Goal: Information Seeking & Learning: Check status

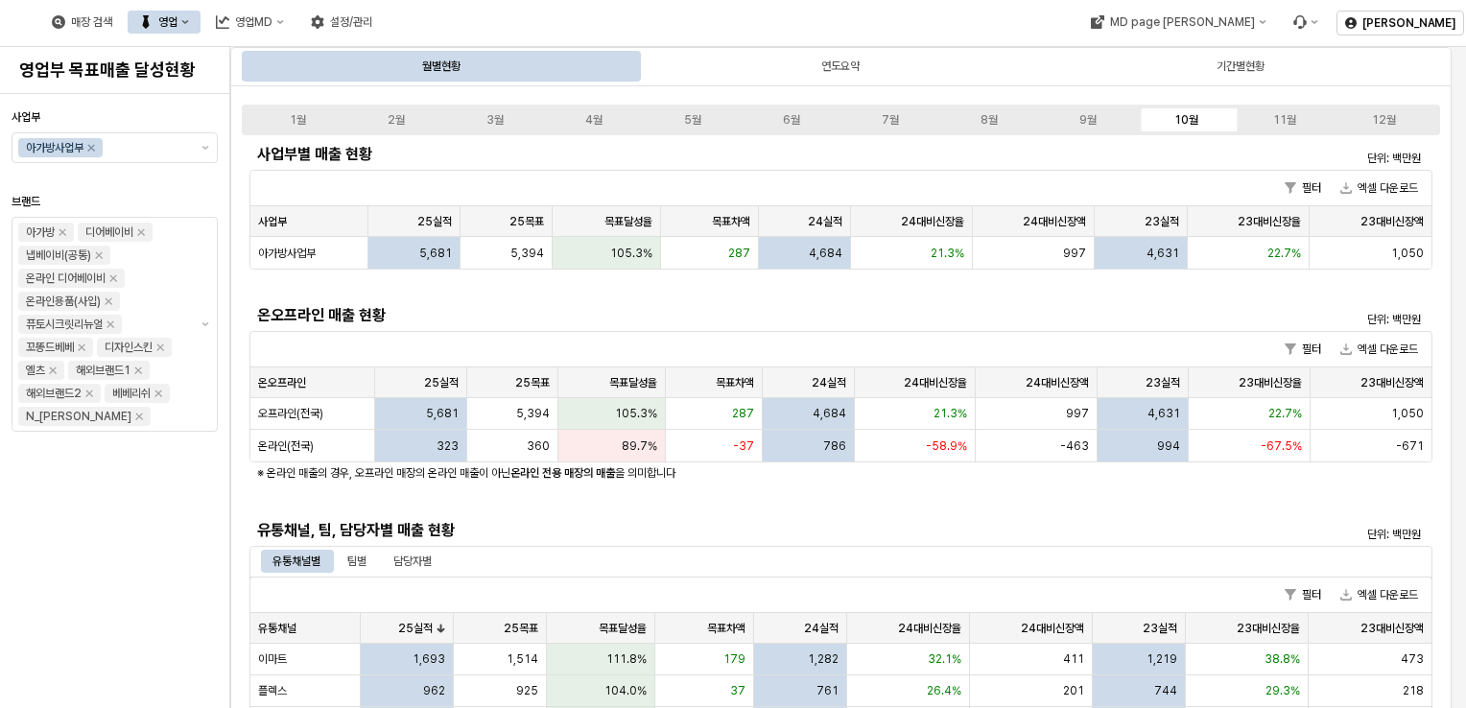
click at [107, 630] on div "사업부 아가방사업부 브랜드 아가방 디어베이비 냅베이비(공통) 온라인 디어베이비 온라인용품(사입) 퓨토시크릿리뉴얼 꼬똥드베베 디자인스킨 엘츠 해…" at bounding box center [115, 401] width 206 height 599
click at [133, 585] on div "사업부 아가방사업부 브랜드 아가방 디어베이비 냅베이비(공통) 온라인 디어베이비 온라인용품(사입) 퓨토시크릿리뉴얼 꼬똥드베베 디자인스킨 엘츠 해…" at bounding box center [115, 401] width 206 height 599
click at [188, 551] on div "사업부 아가방사업부 브랜드 아가방 디어베이비 냅베이비(공통) 온라인 디어베이비 온라인용품(사입) 퓨토시크릿리뉴얼 꼬똥드베베 디자인스킨 엘츠 해…" at bounding box center [115, 401] width 206 height 599
click at [577, 306] on h5 "온오프라인 매출 현황" at bounding box center [693, 315] width 872 height 19
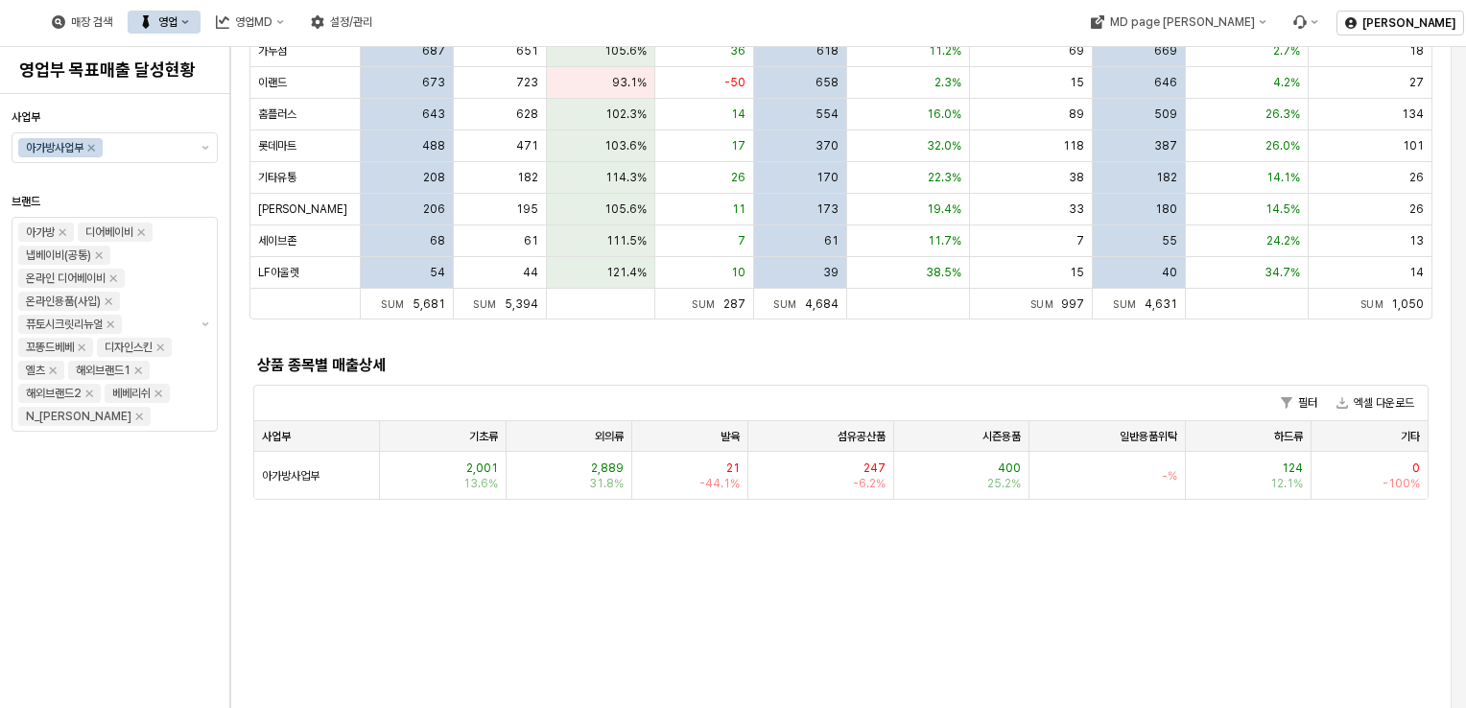
scroll to position [288, 0]
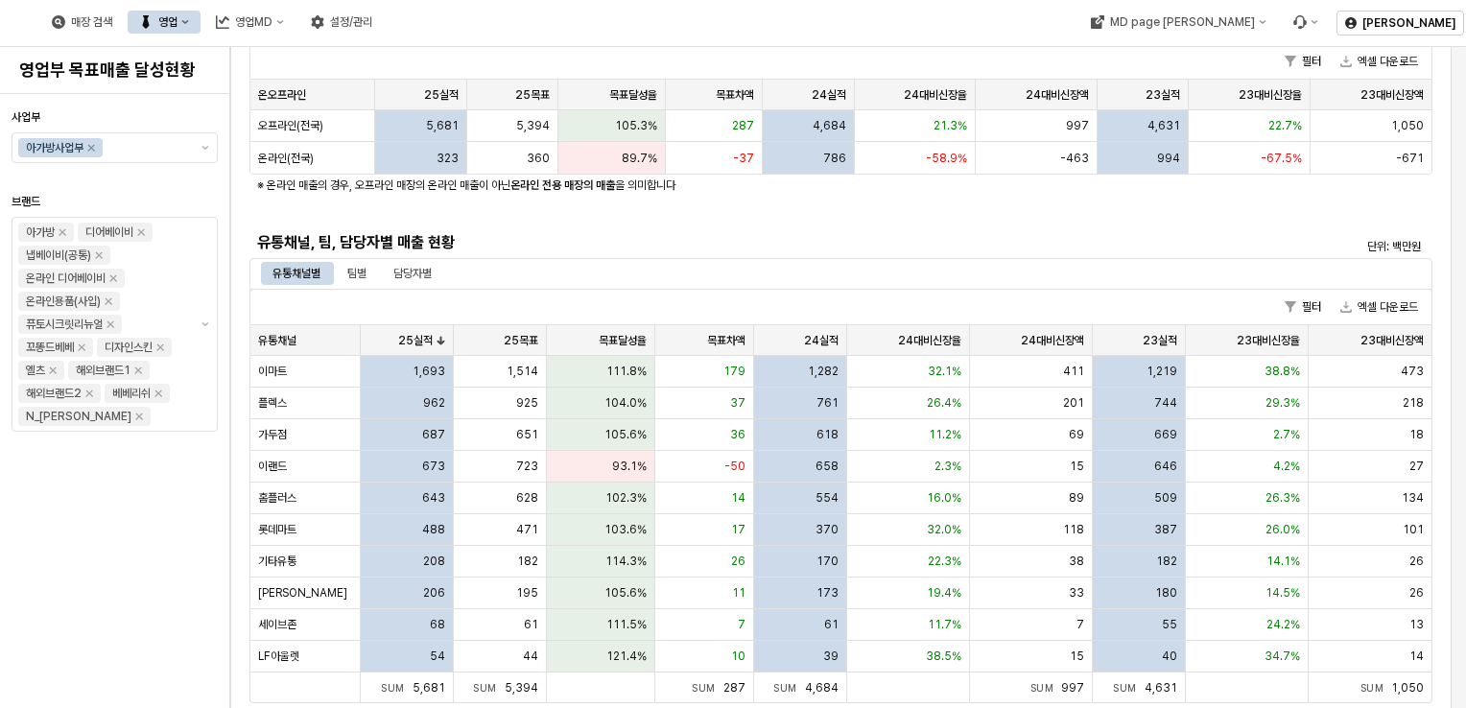
click at [756, 251] on div "유통채널, 팀, 담당자별 매출 현황" at bounding box center [693, 242] width 872 height 23
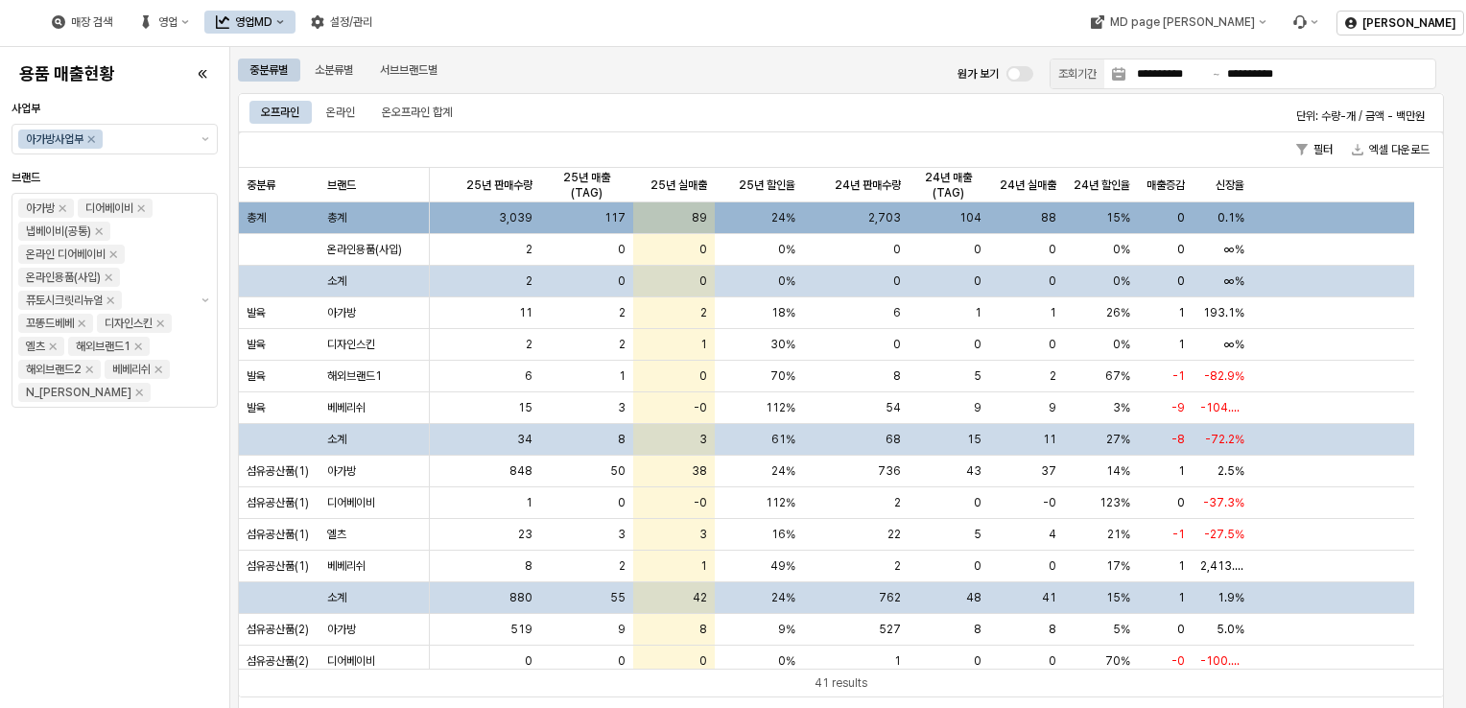
scroll to position [92, 0]
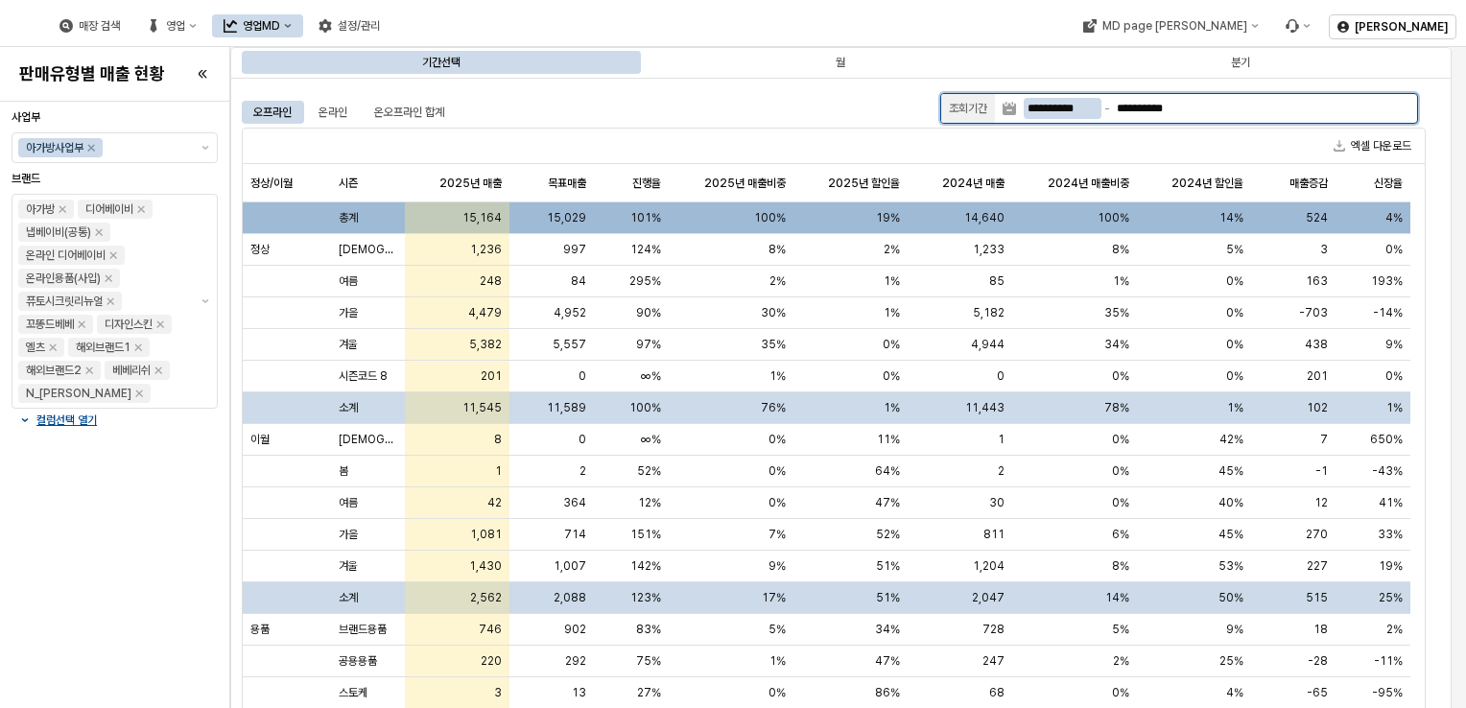
click at [1046, 106] on input "**********" at bounding box center [1063, 108] width 78 height 21
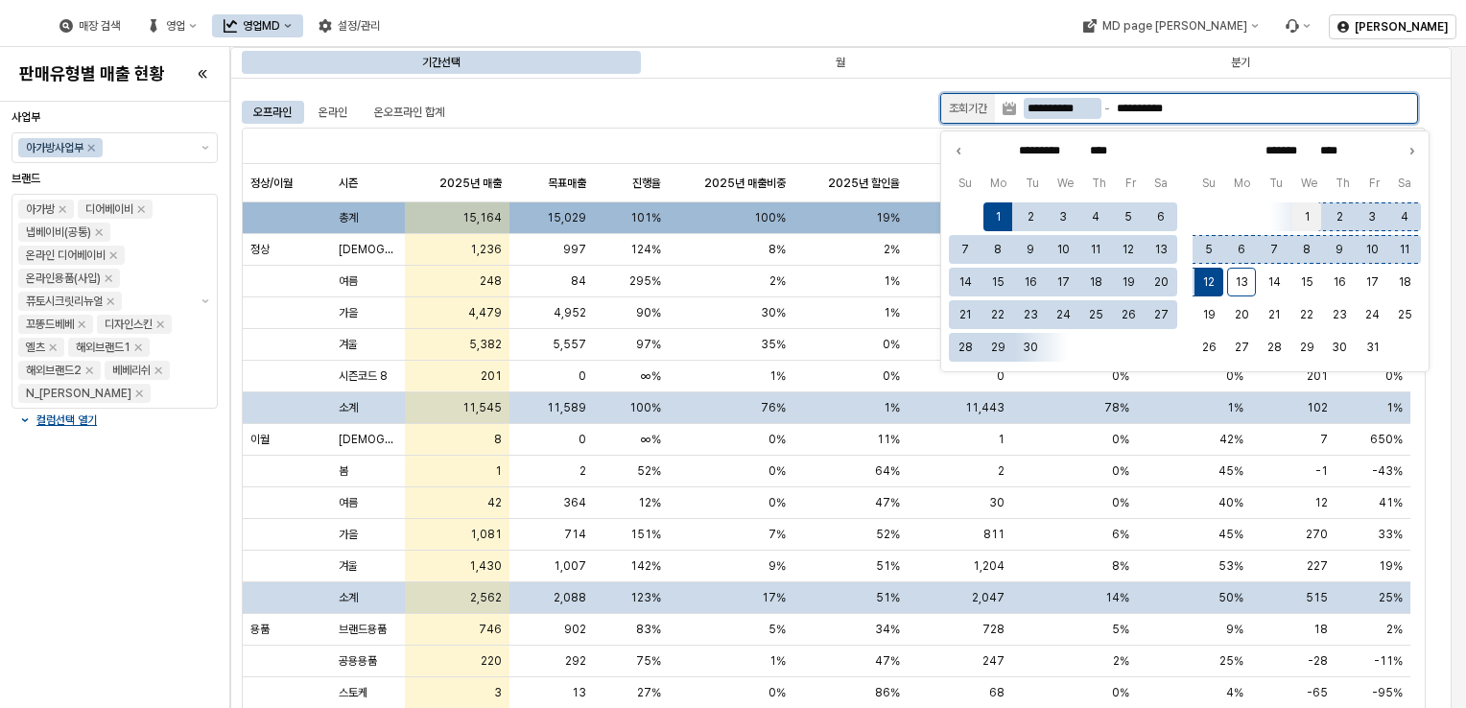
click at [1305, 205] on button "1" at bounding box center [1306, 216] width 29 height 29
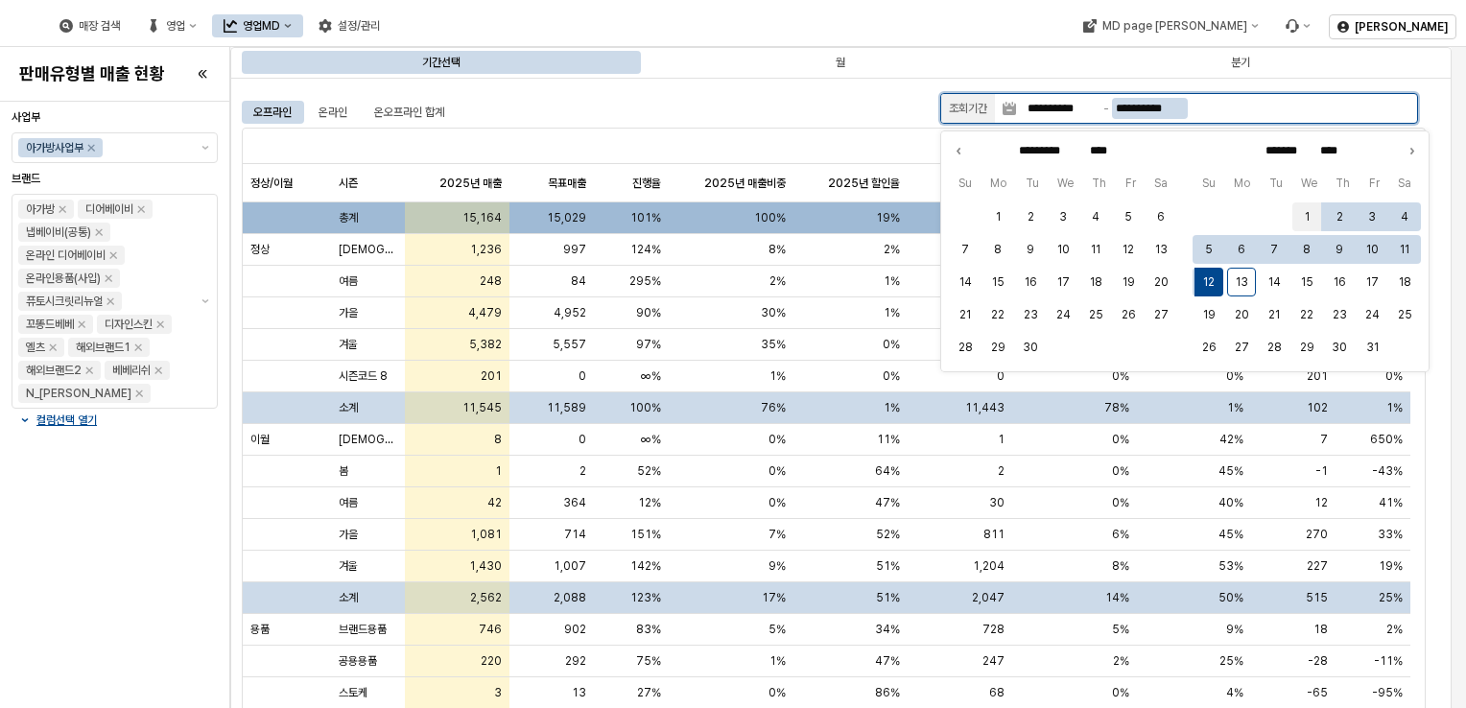
type input "**********"
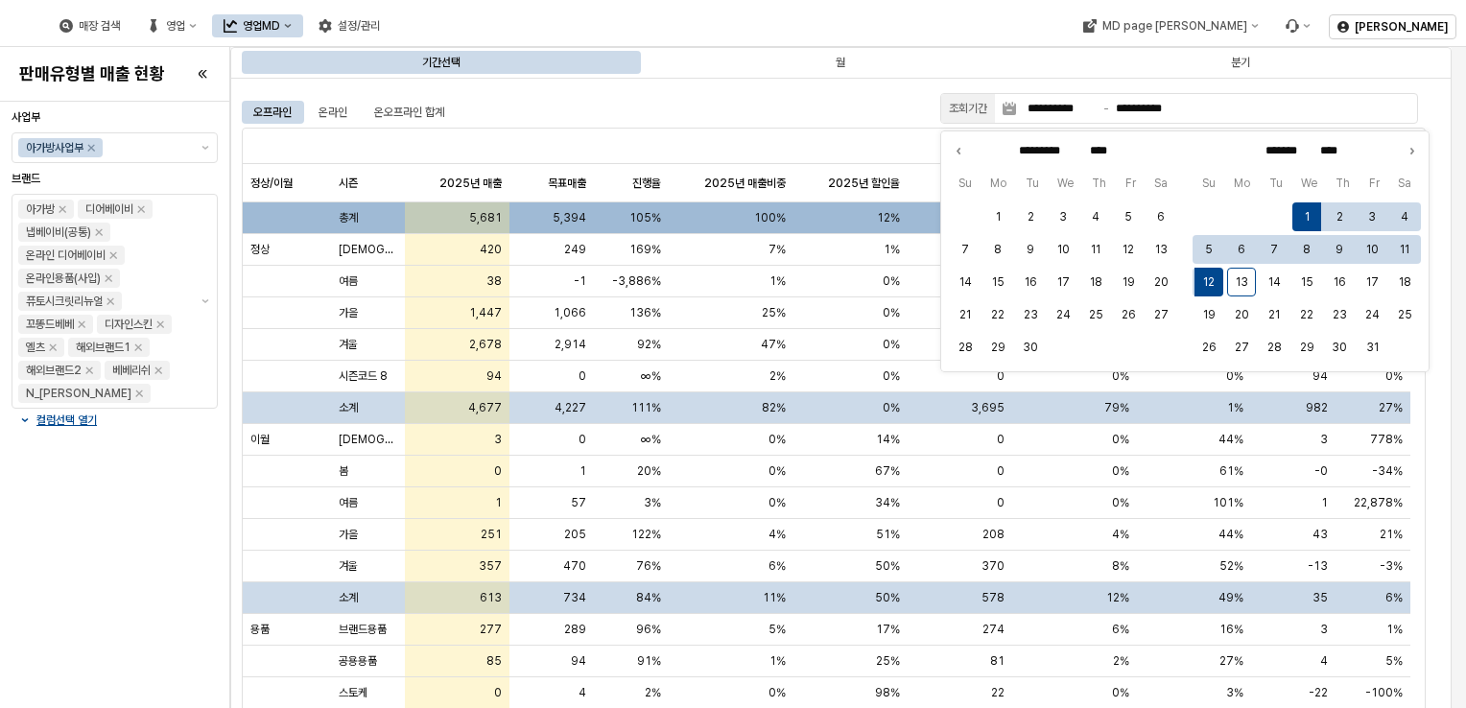
click at [780, 86] on div "**********" at bounding box center [840, 439] width 1221 height 722
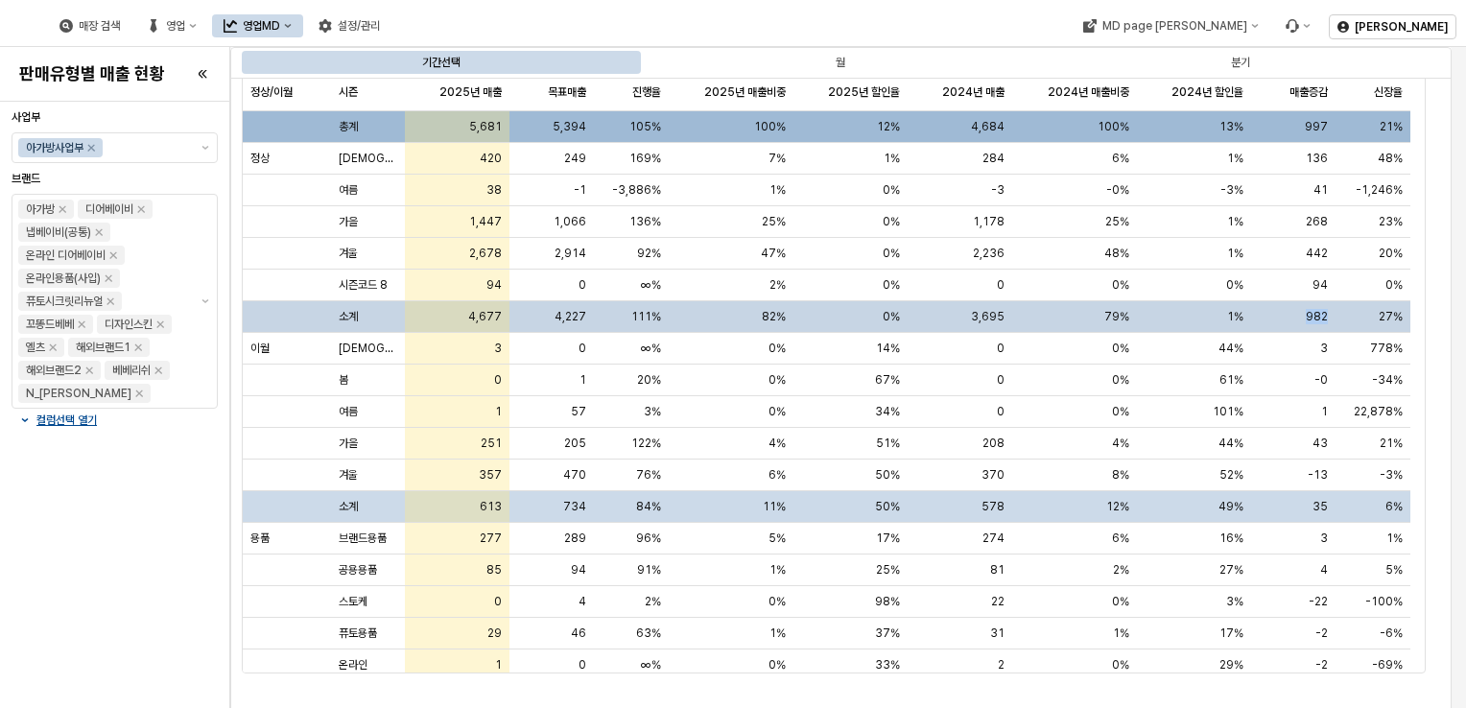
drag, startPoint x: 1309, startPoint y: 308, endPoint x: 1334, endPoint y: 311, distance: 25.1
click at [1334, 311] on div "982" at bounding box center [1293, 317] width 84 height 32
drag, startPoint x: 1334, startPoint y: 312, endPoint x: 1327, endPoint y: 329, distance: 18.5
click at [1327, 329] on div "982" at bounding box center [1293, 317] width 84 height 32
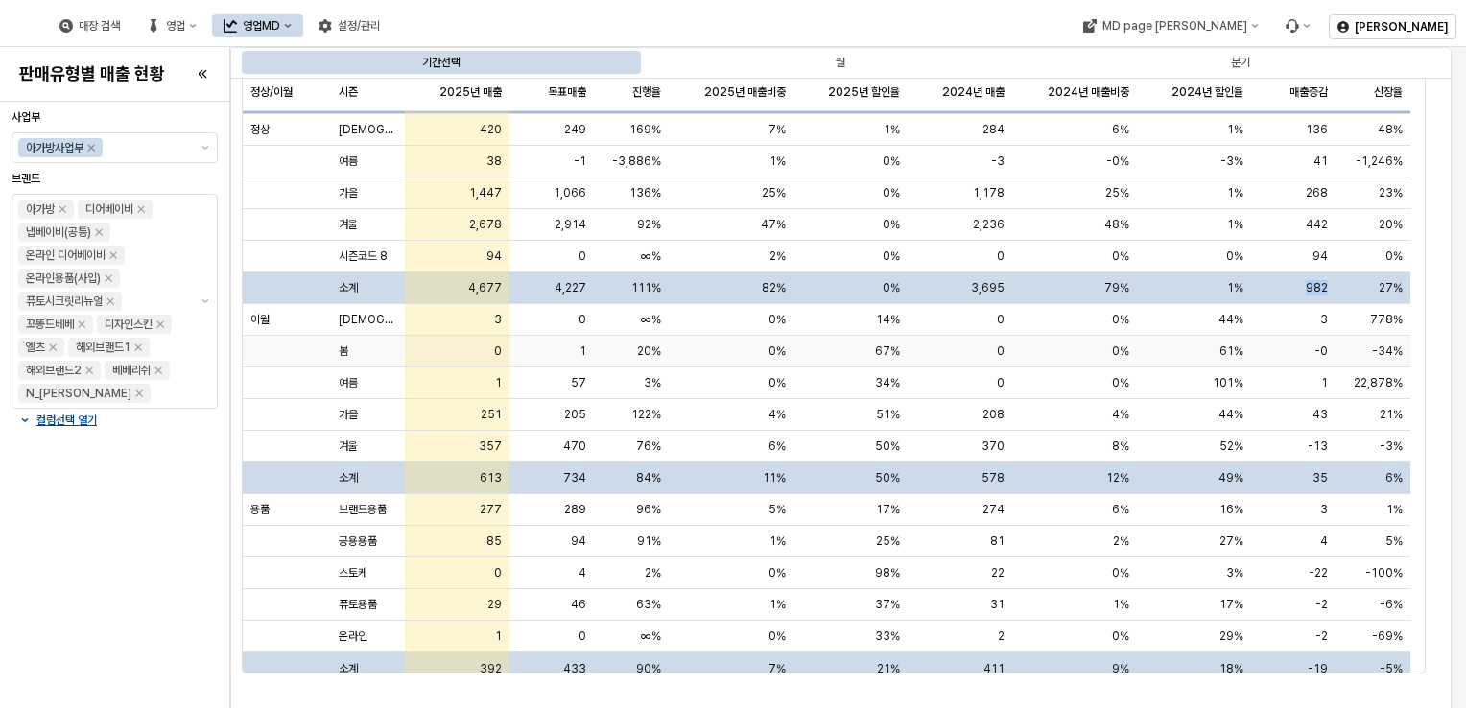
scroll to position [39, 0]
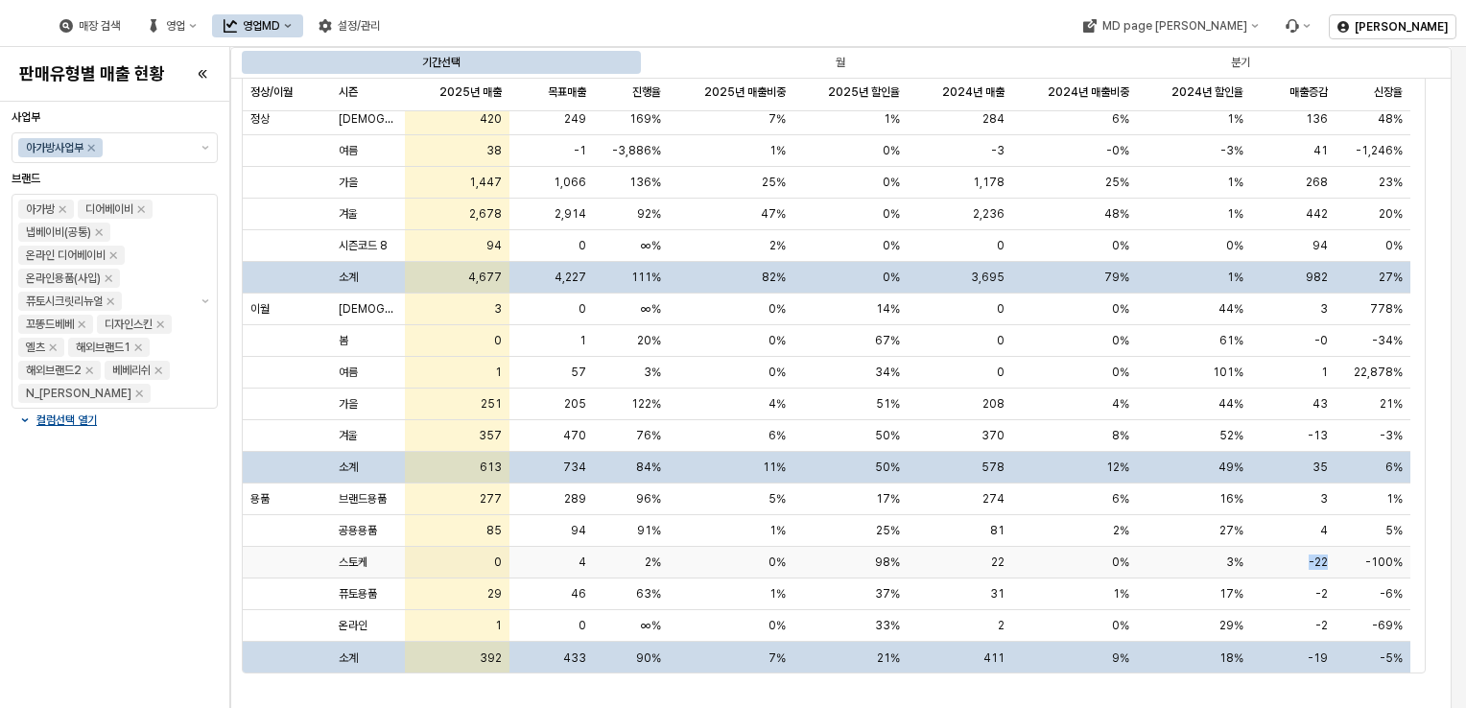
drag, startPoint x: 1309, startPoint y: 558, endPoint x: 1343, endPoint y: 565, distance: 35.2
click at [1343, 565] on div "스토케 0 4 2% 0% 98% 22 0% 3% -22 -100%" at bounding box center [827, 563] width 1168 height 32
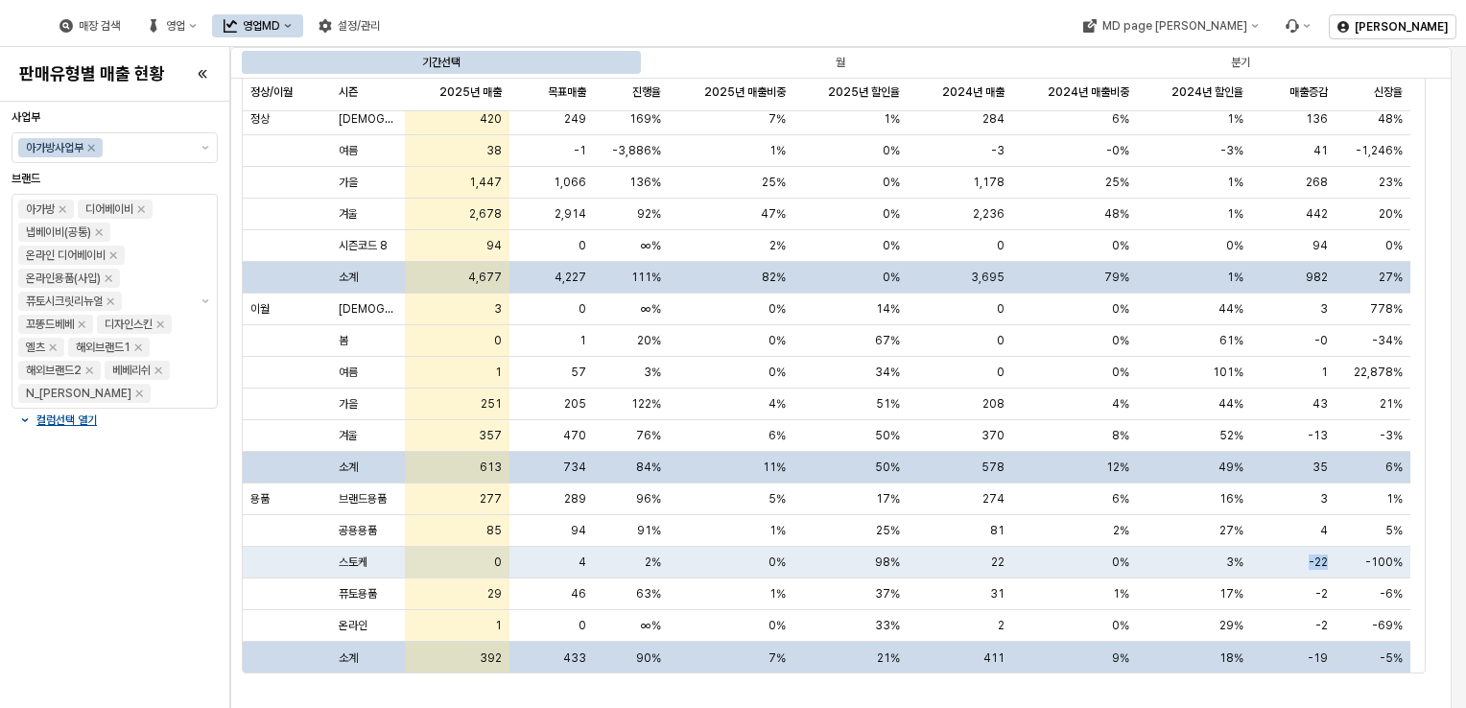
click at [1343, 565] on div "-100%" at bounding box center [1373, 563] width 75 height 32
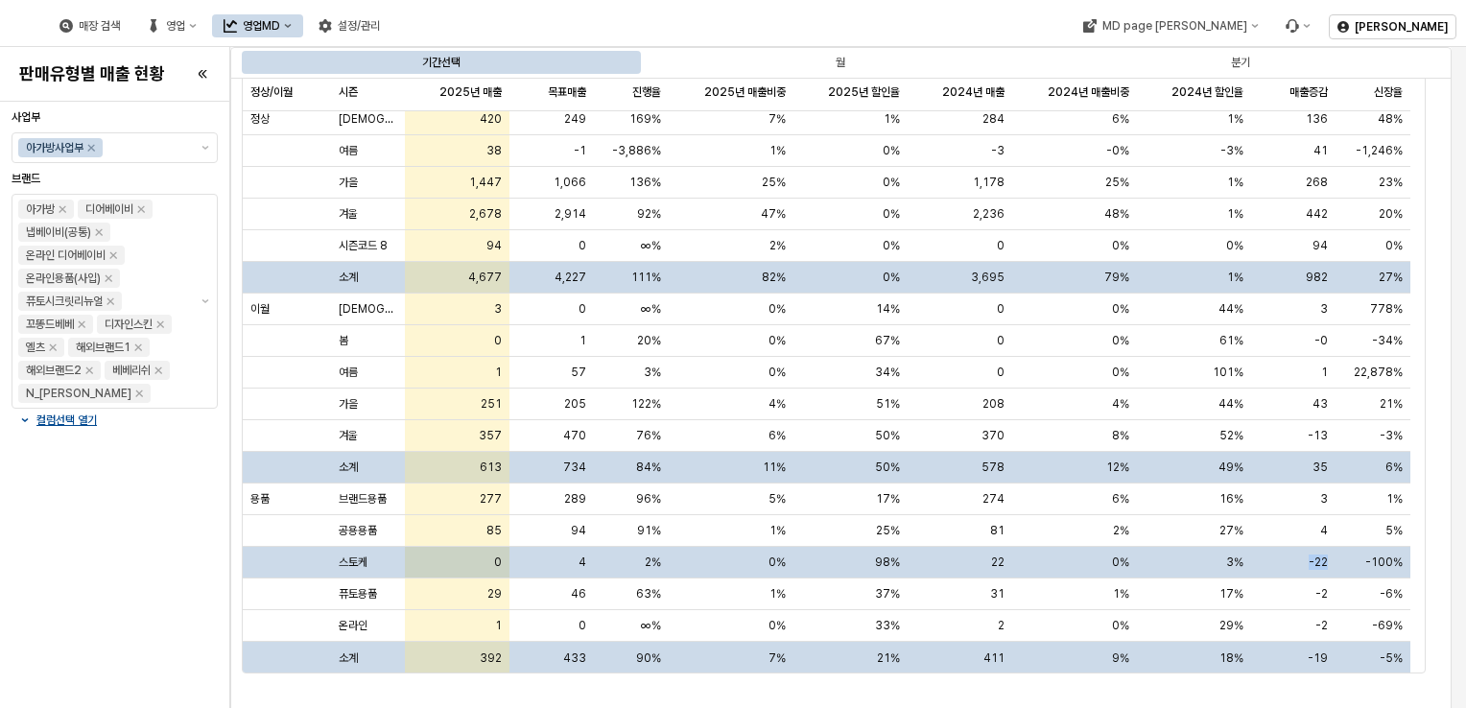
click at [1332, 567] on div "-22" at bounding box center [1293, 563] width 84 height 32
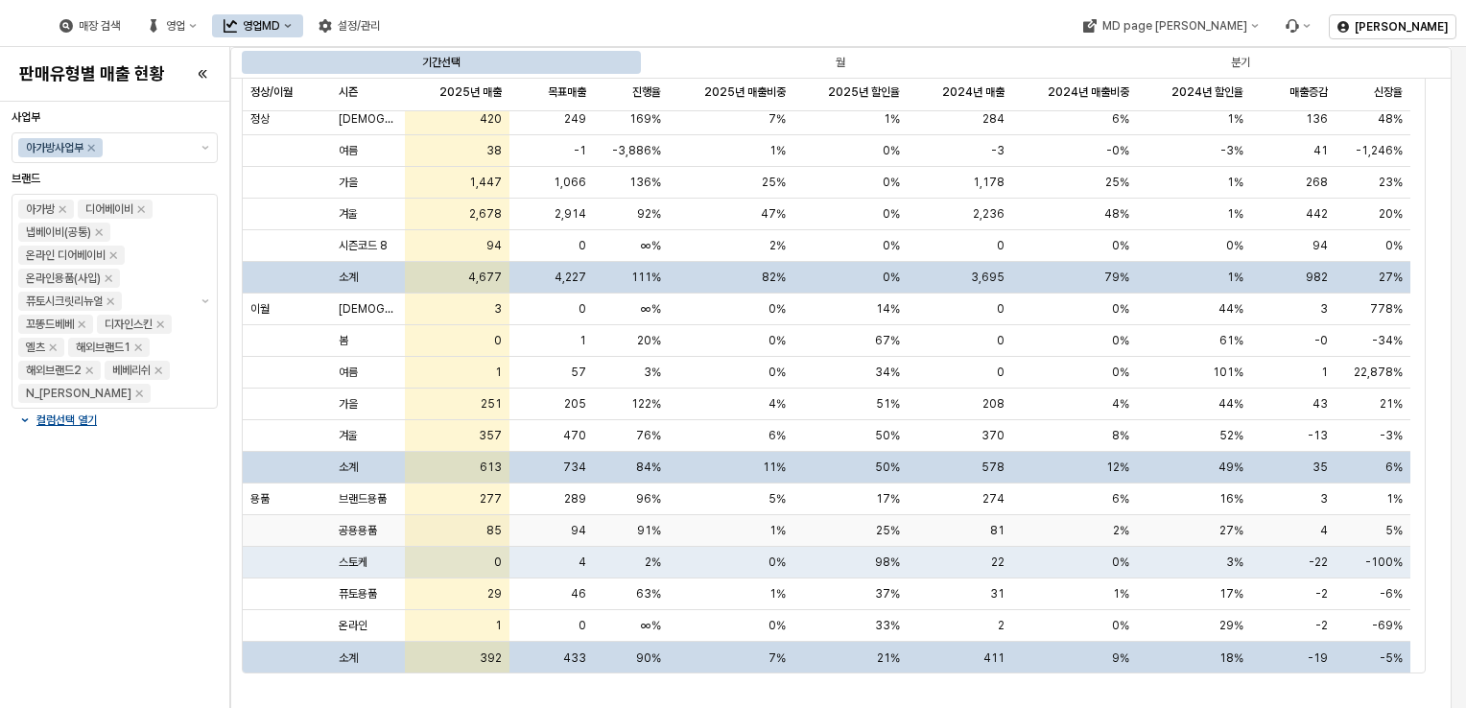
click at [1272, 542] on div "4" at bounding box center [1293, 531] width 84 height 32
click at [1285, 521] on div "4" at bounding box center [1293, 531] width 84 height 32
click at [567, 626] on div "0" at bounding box center [551, 626] width 84 height 32
click at [614, 581] on div "63%" at bounding box center [631, 595] width 75 height 32
click at [1306, 597] on div "-2" at bounding box center [1293, 595] width 84 height 32
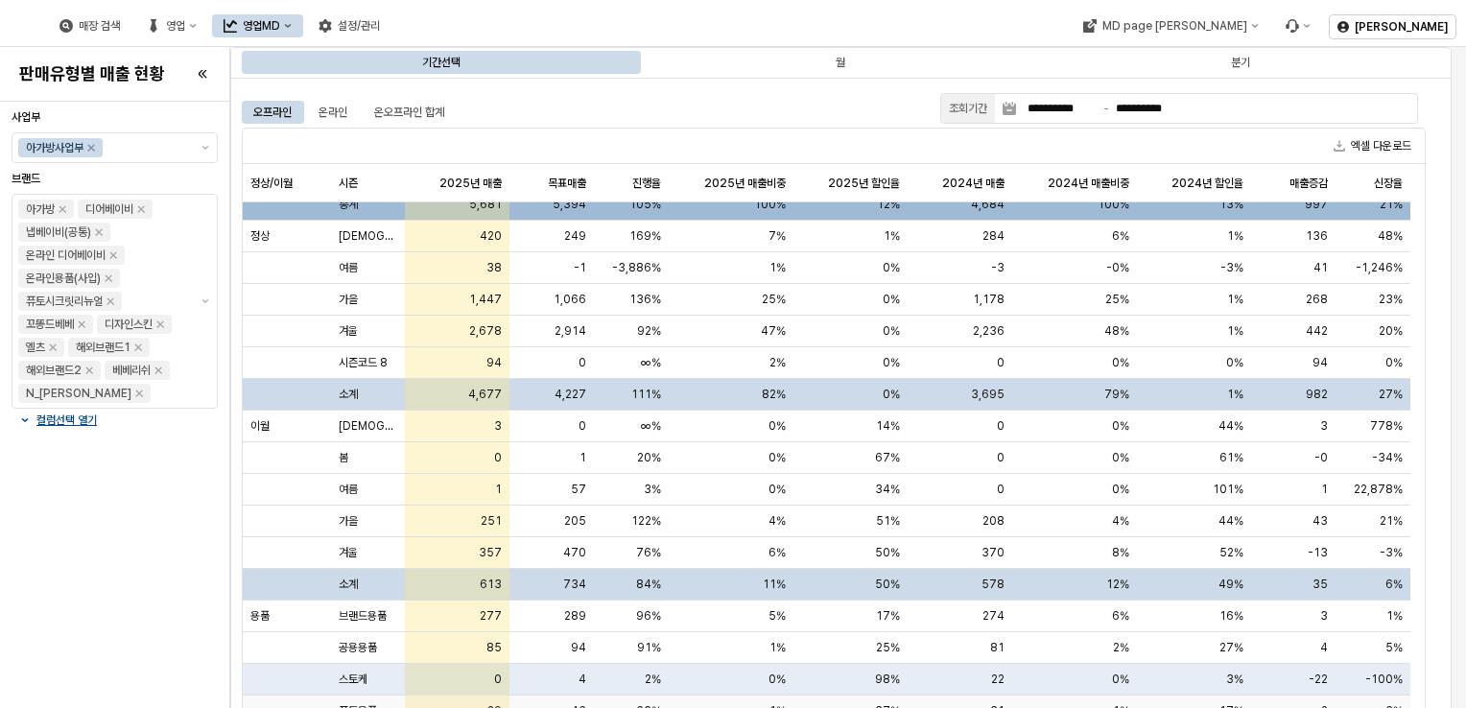
scroll to position [0, 0]
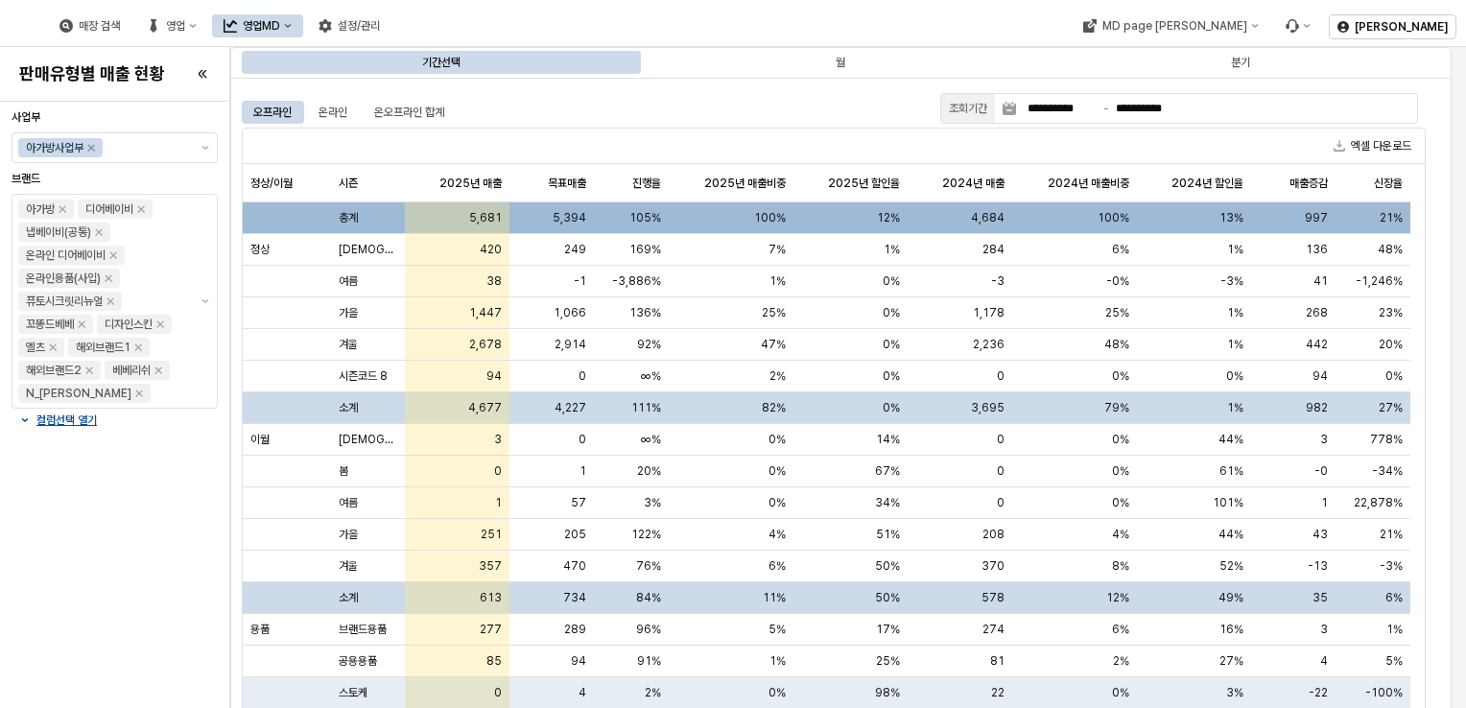
click at [817, 130] on div "엑셀 다운로드" at bounding box center [834, 146] width 1182 height 35
click at [402, 112] on div "온오프라인 합계" at bounding box center [409, 112] width 70 height 23
click at [266, 109] on div "오프라인" at bounding box center [272, 112] width 38 height 23
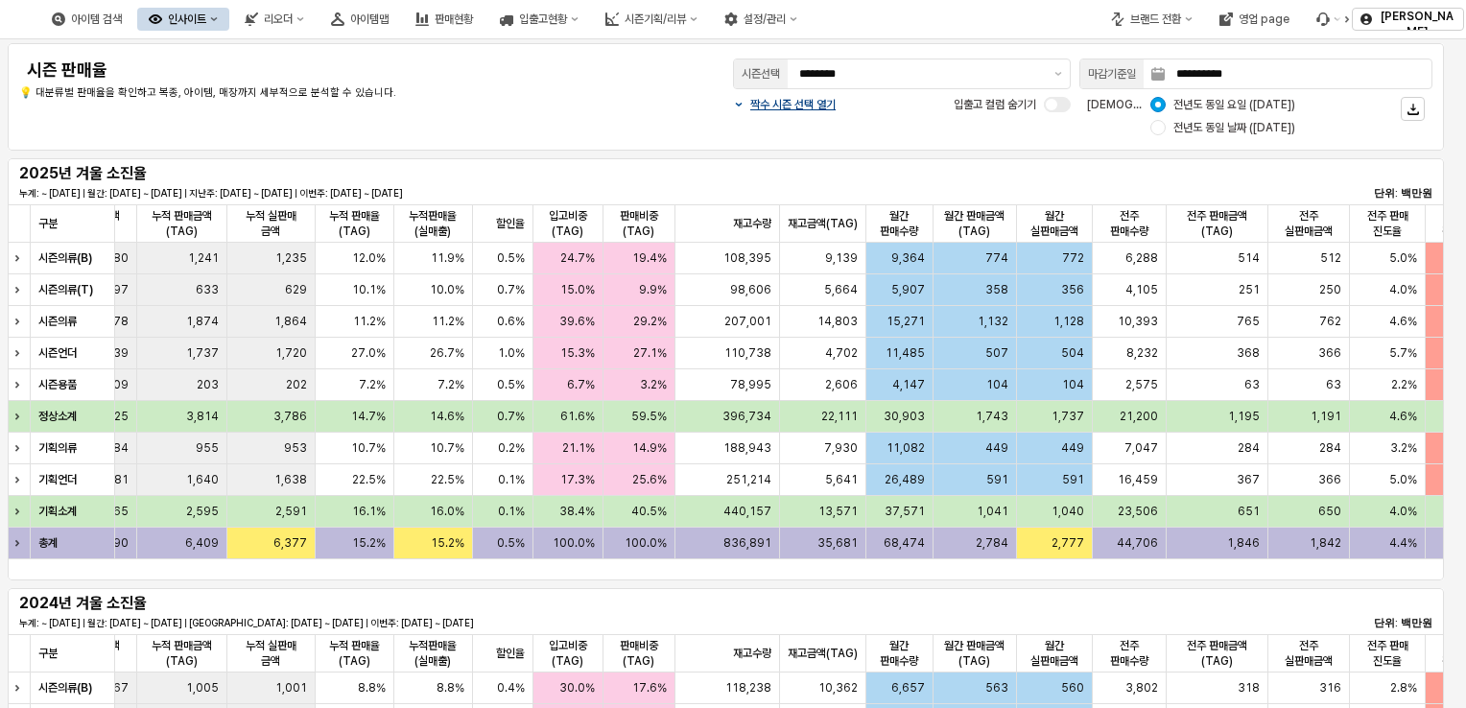
click at [821, 106] on p "짝수 시즌 선택 열기" at bounding box center [792, 104] width 85 height 15
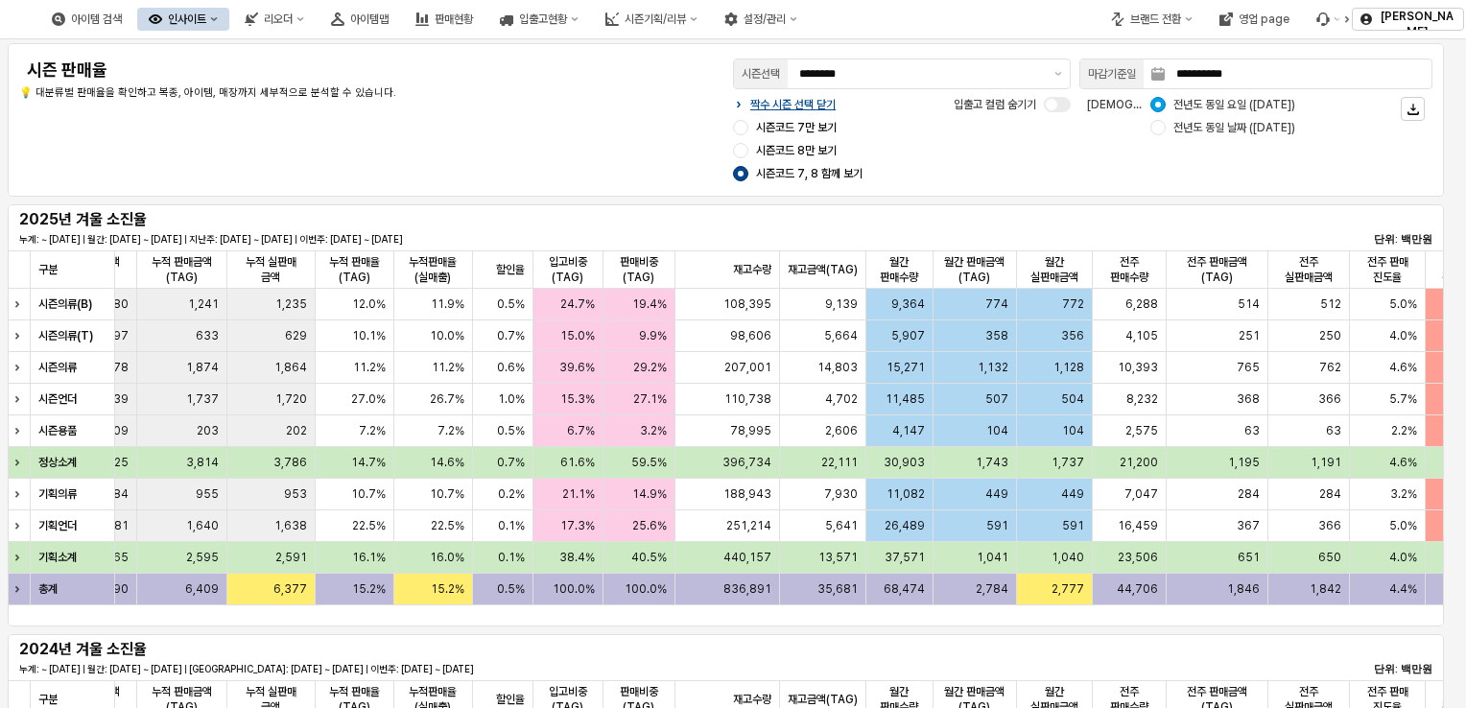
click at [794, 152] on span "시즌코드 8만 보기" at bounding box center [796, 150] width 81 height 15
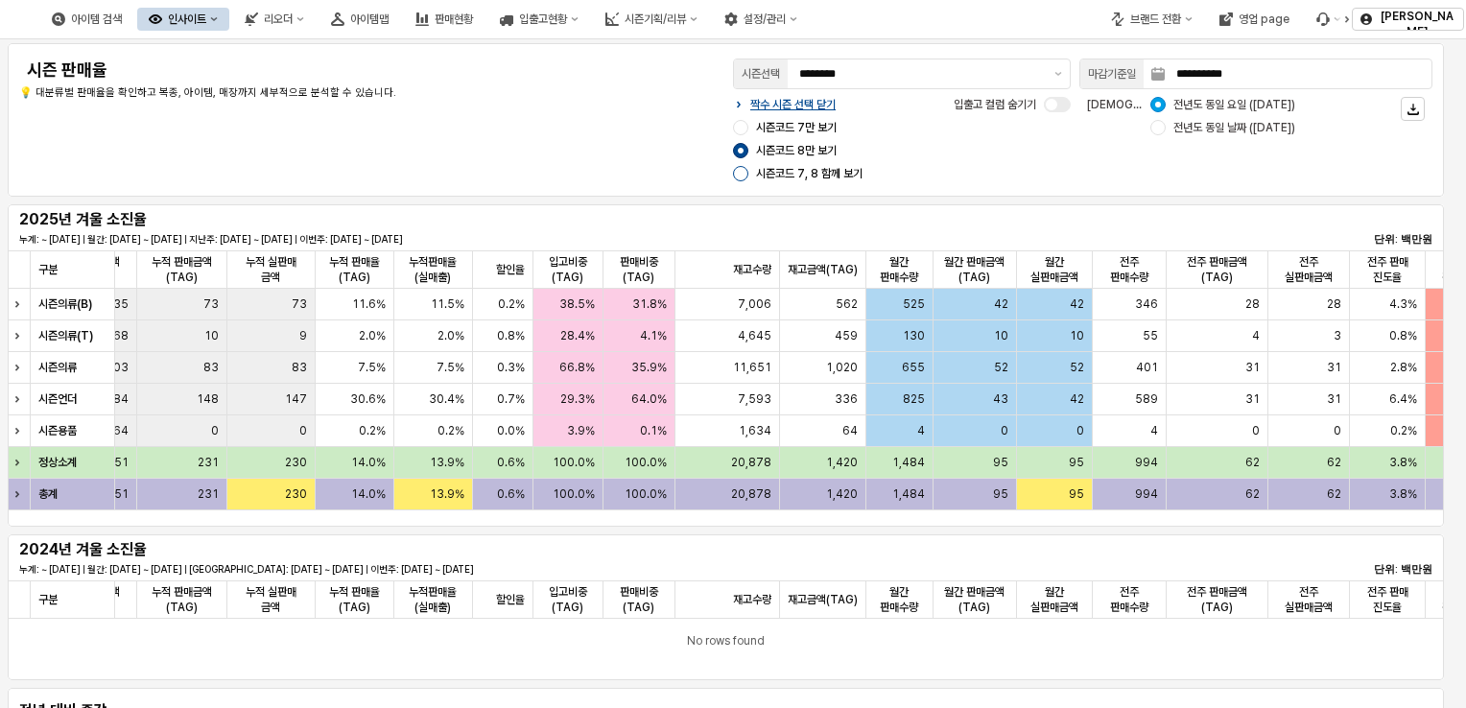
click at [741, 170] on div "App Frame" at bounding box center [740, 173] width 15 height 15
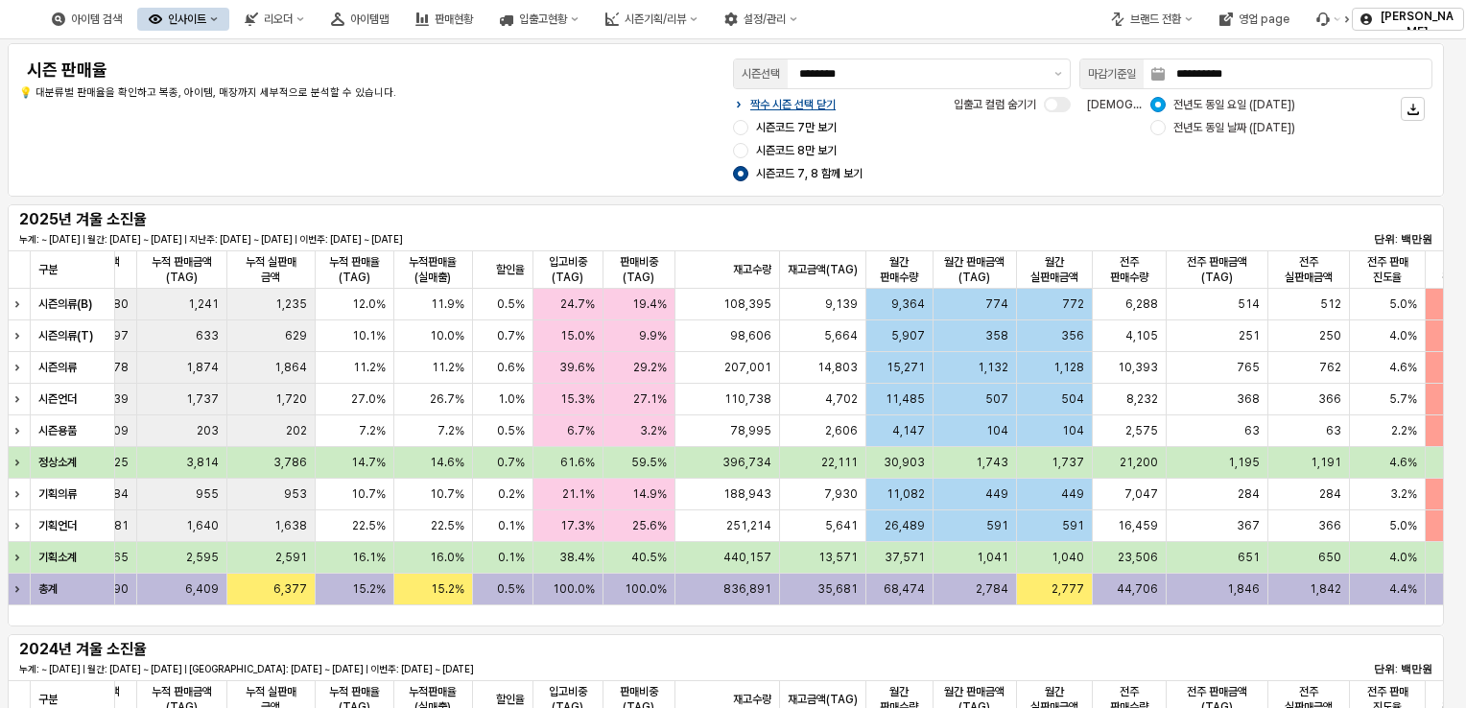
click at [544, 648] on div "2024년 겨울 소진율 누계: ~ 2024-10-12 | 월간: 2024-10-01 ~ 2024-10-12 | 지난주: 2024-09-30 ~…" at bounding box center [725, 657] width 1413 height 38
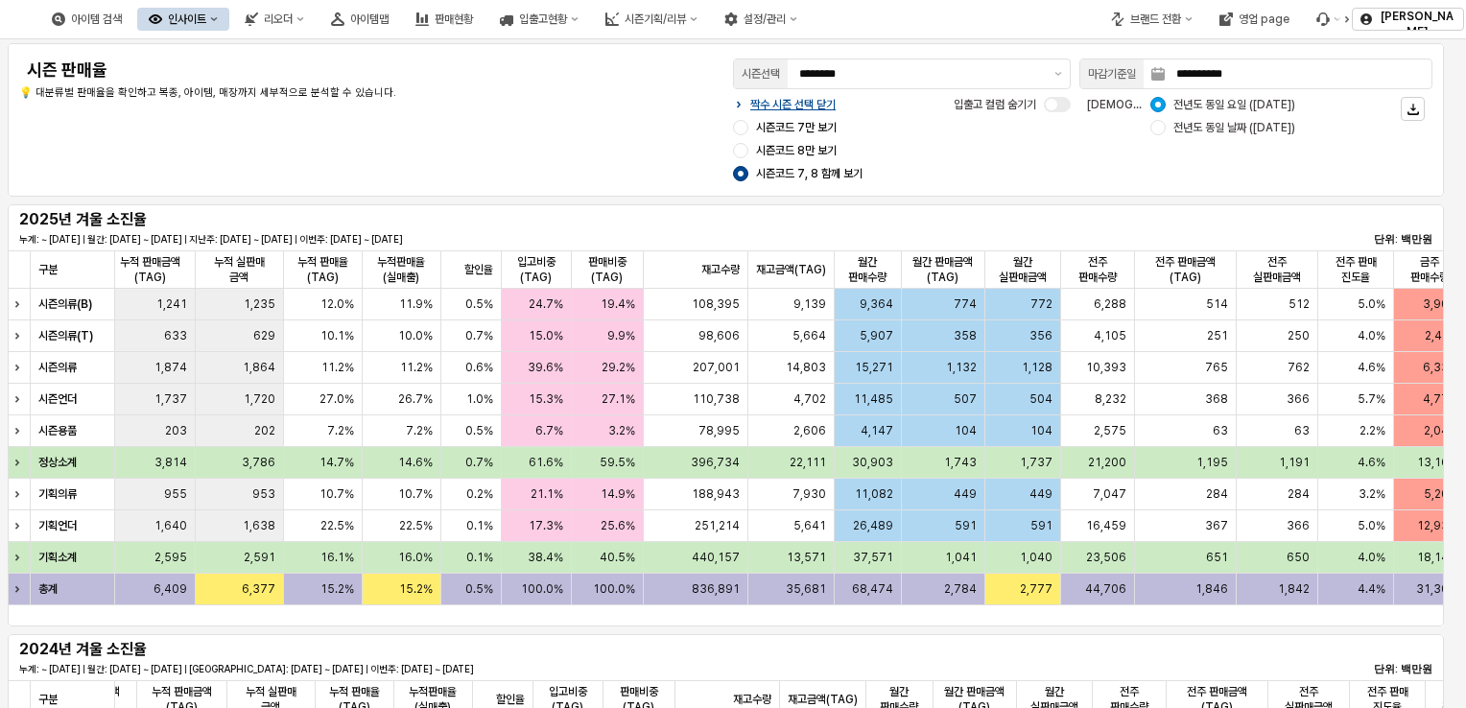
scroll to position [0, 1160]
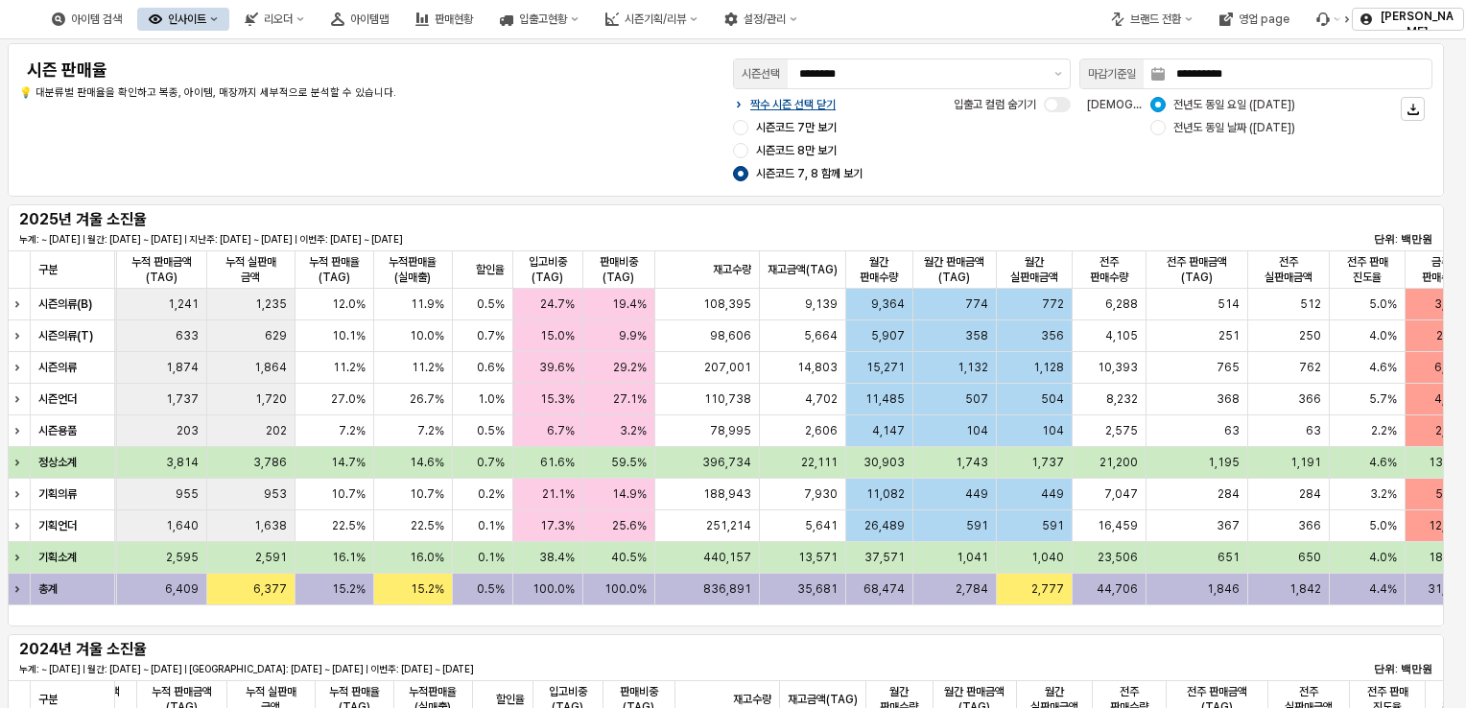
click at [808, 149] on span "시즌코드 8만 보기" at bounding box center [796, 150] width 81 height 15
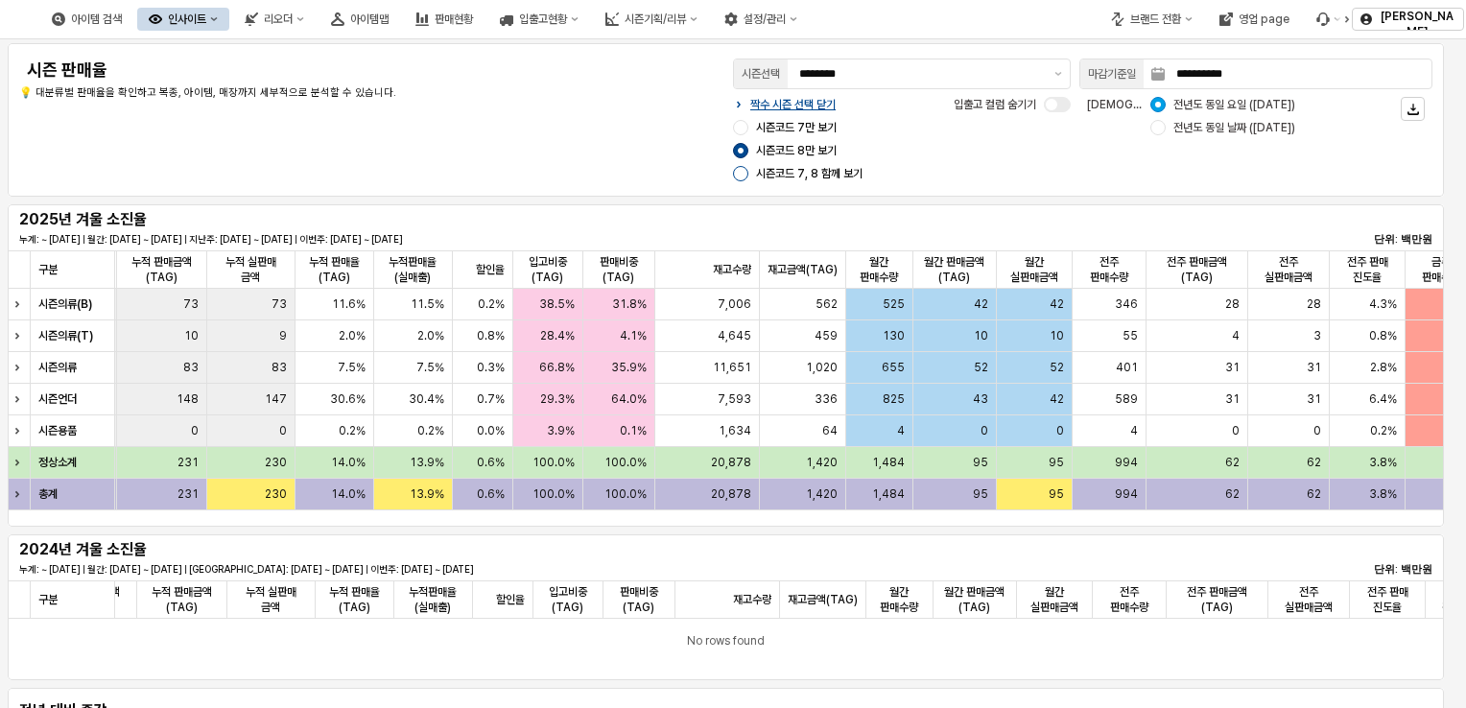
click at [745, 177] on div "App Frame" at bounding box center [740, 173] width 15 height 15
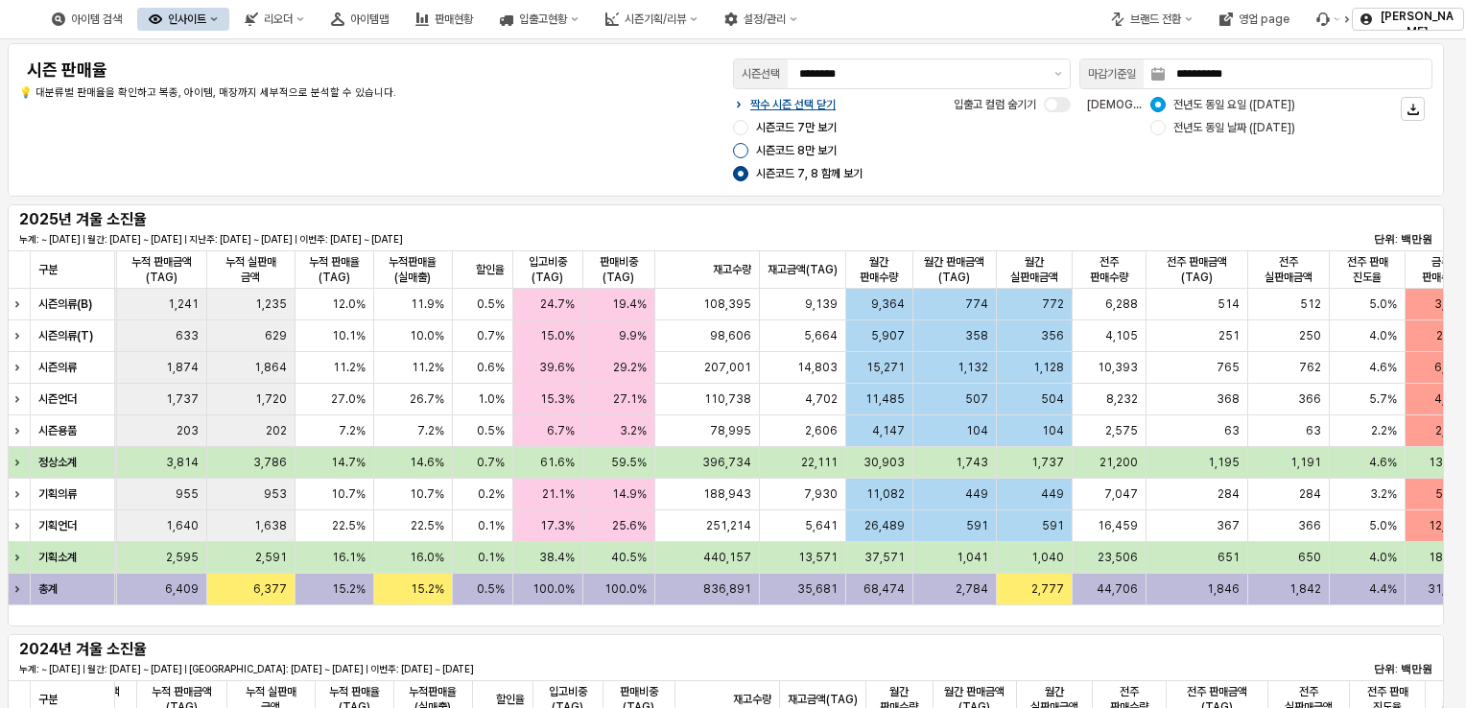
click at [747, 148] on div "App Frame" at bounding box center [740, 150] width 15 height 15
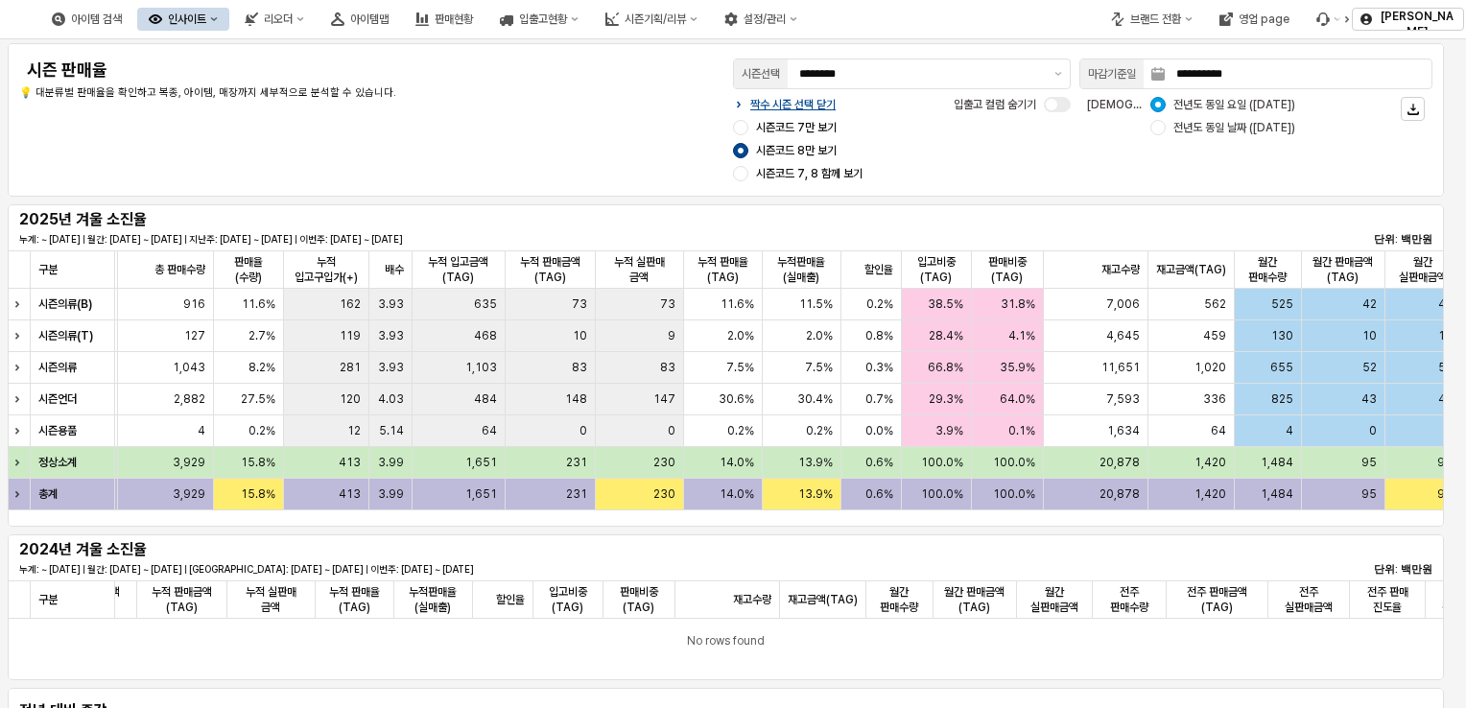
scroll to position [0, 863]
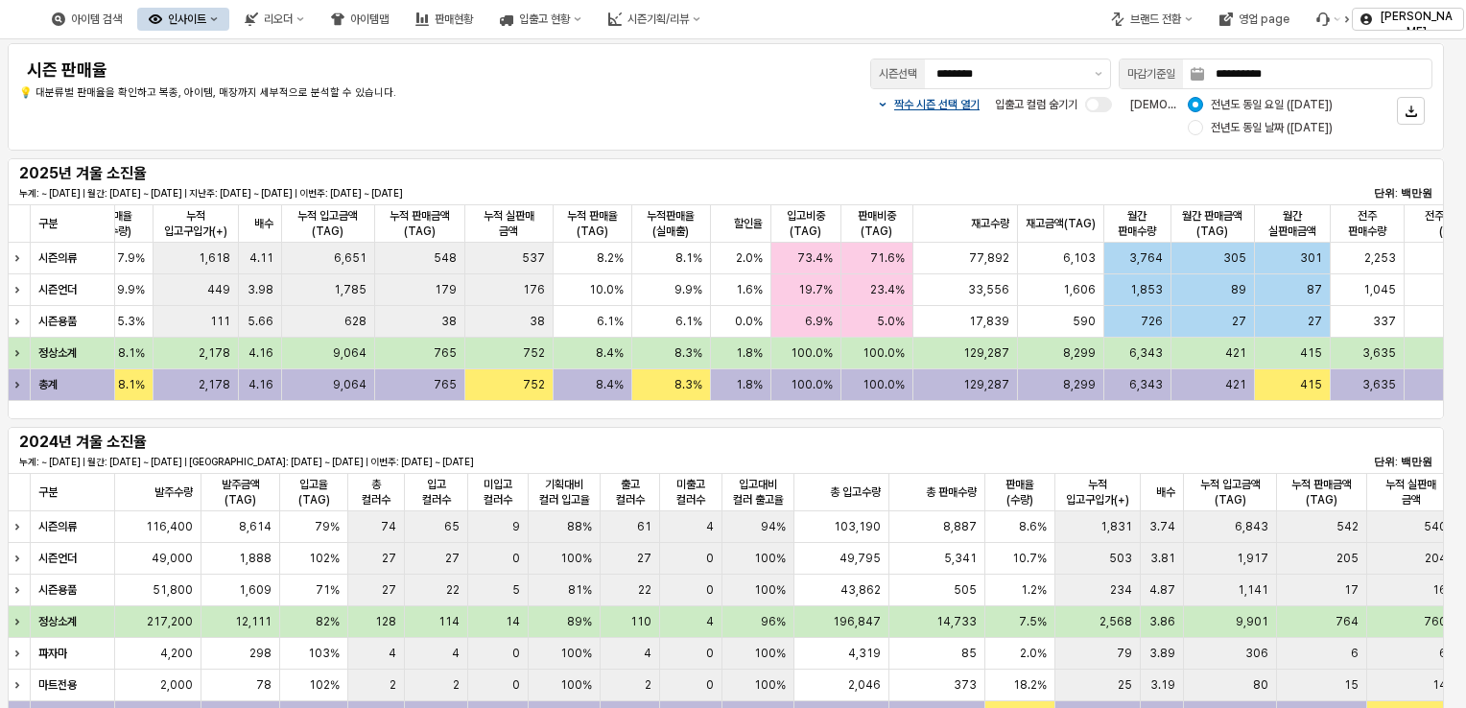
scroll to position [0, 940]
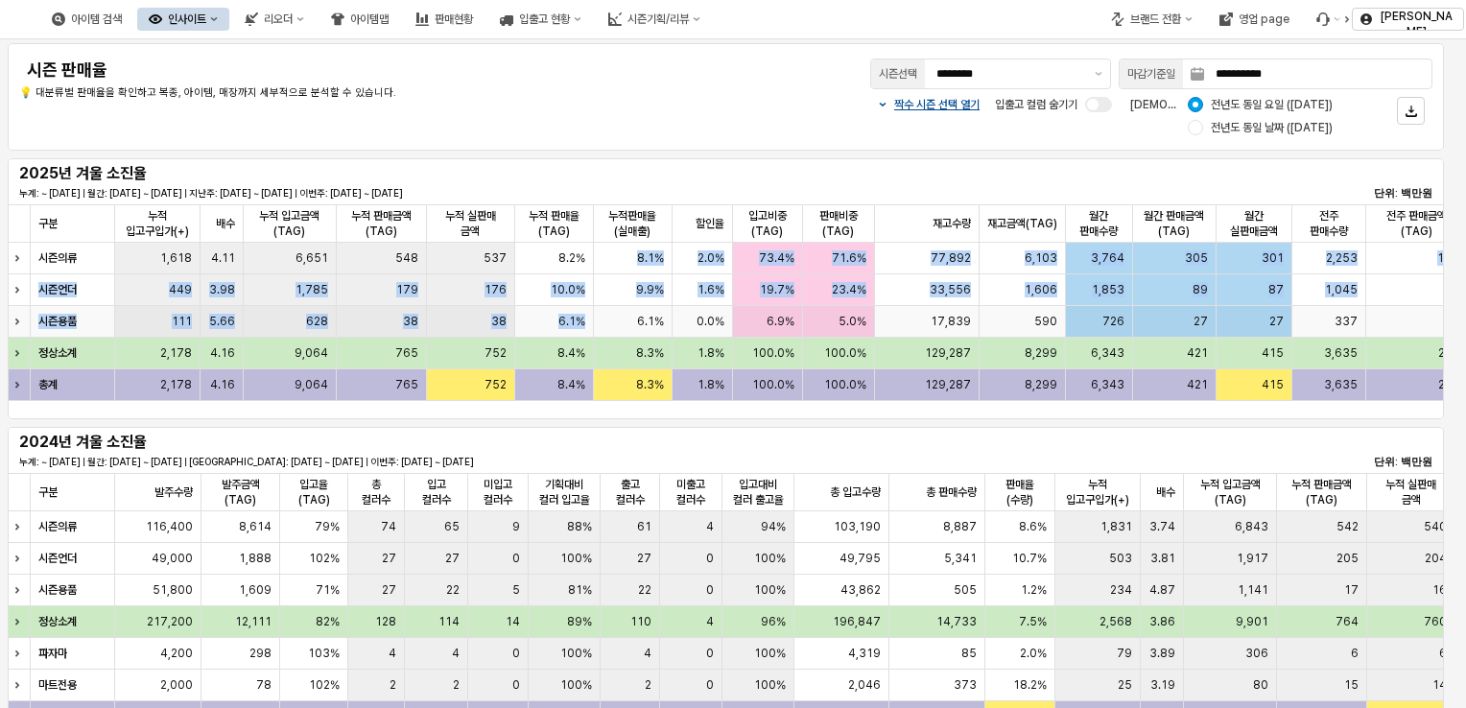
drag, startPoint x: 625, startPoint y: 249, endPoint x: 623, endPoint y: 309, distance: 59.5
click at [623, 309] on div "시즌의류 99% 84,611 6,719 7.9% 1,618 4.11 6,651 548 537 8.2% 8.1% 2.0% 73.4% 71.6% …" at bounding box center [843, 322] width 2336 height 158
click at [623, 309] on div "6.1%" at bounding box center [633, 322] width 79 height 32
click at [631, 267] on div "8.1%" at bounding box center [633, 259] width 79 height 32
